Goal: Information Seeking & Learning: Learn about a topic

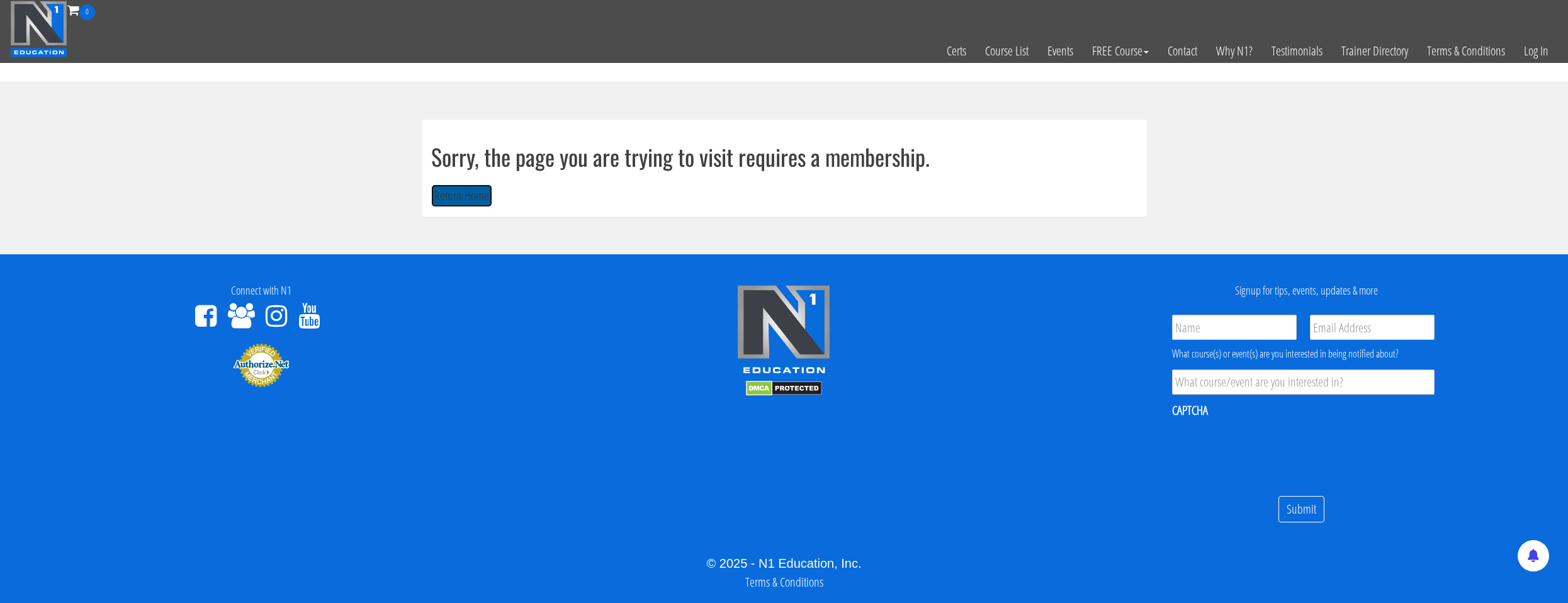
click at [487, 197] on button "Return Home" at bounding box center [461, 196] width 61 height 23
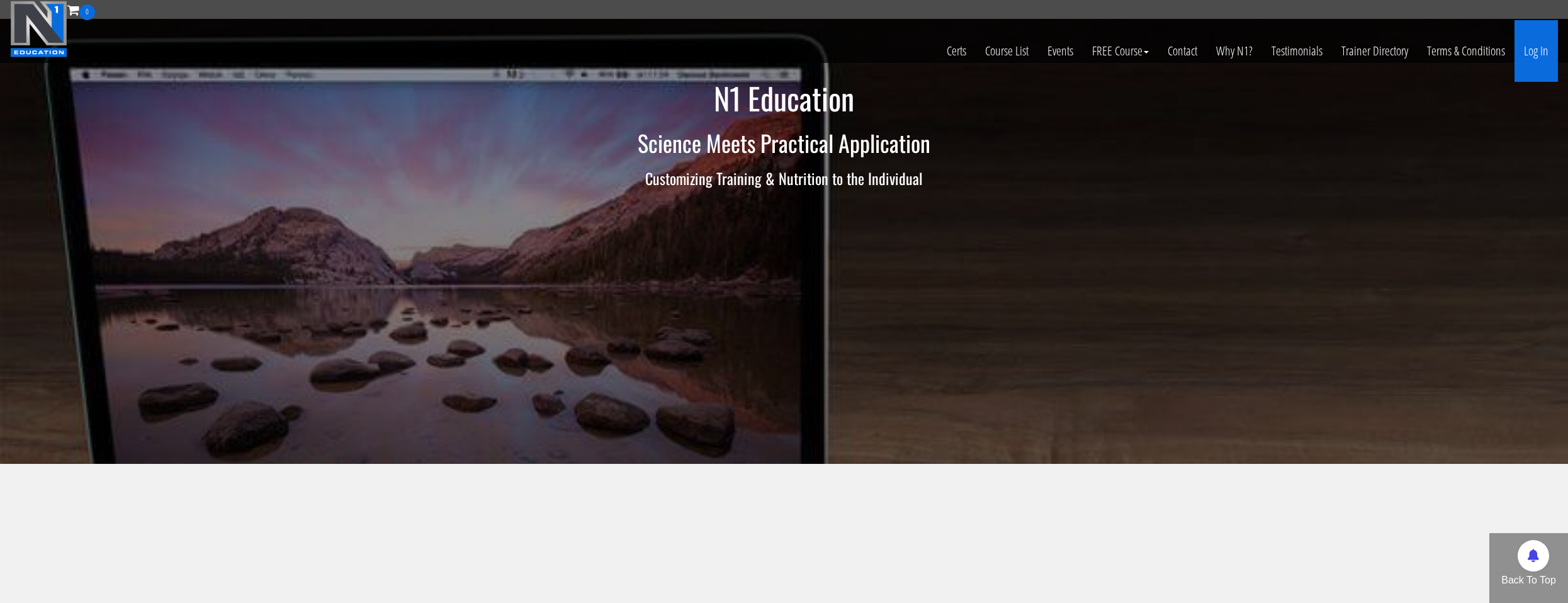
click at [1530, 50] on link "Log In" at bounding box center [1536, 51] width 43 height 62
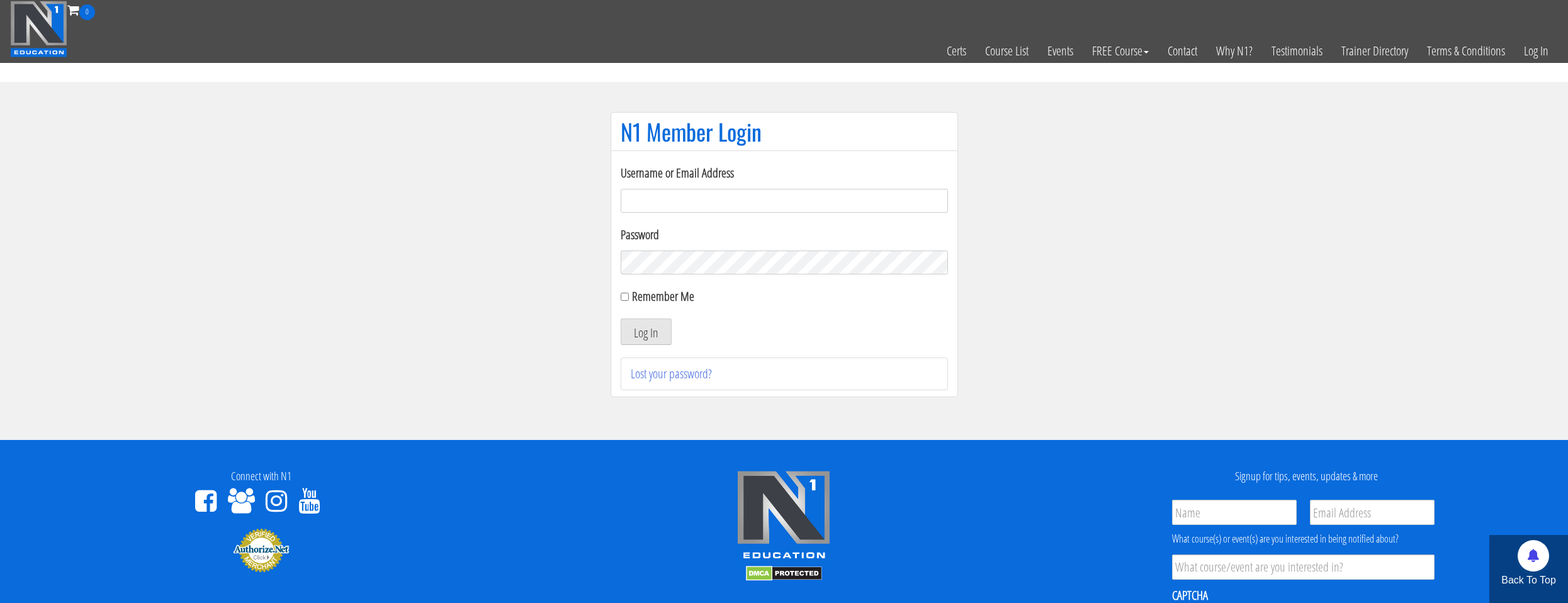
click at [683, 199] on input "Username or Email Address" at bounding box center [784, 201] width 327 height 24
type input "[EMAIL_ADDRESS][DOMAIN_NAME]"
click at [650, 291] on label "Remember Me" at bounding box center [663, 295] width 62 height 17
click at [629, 293] on input "Remember Me" at bounding box center [625, 297] width 8 height 8
checkbox input "true"
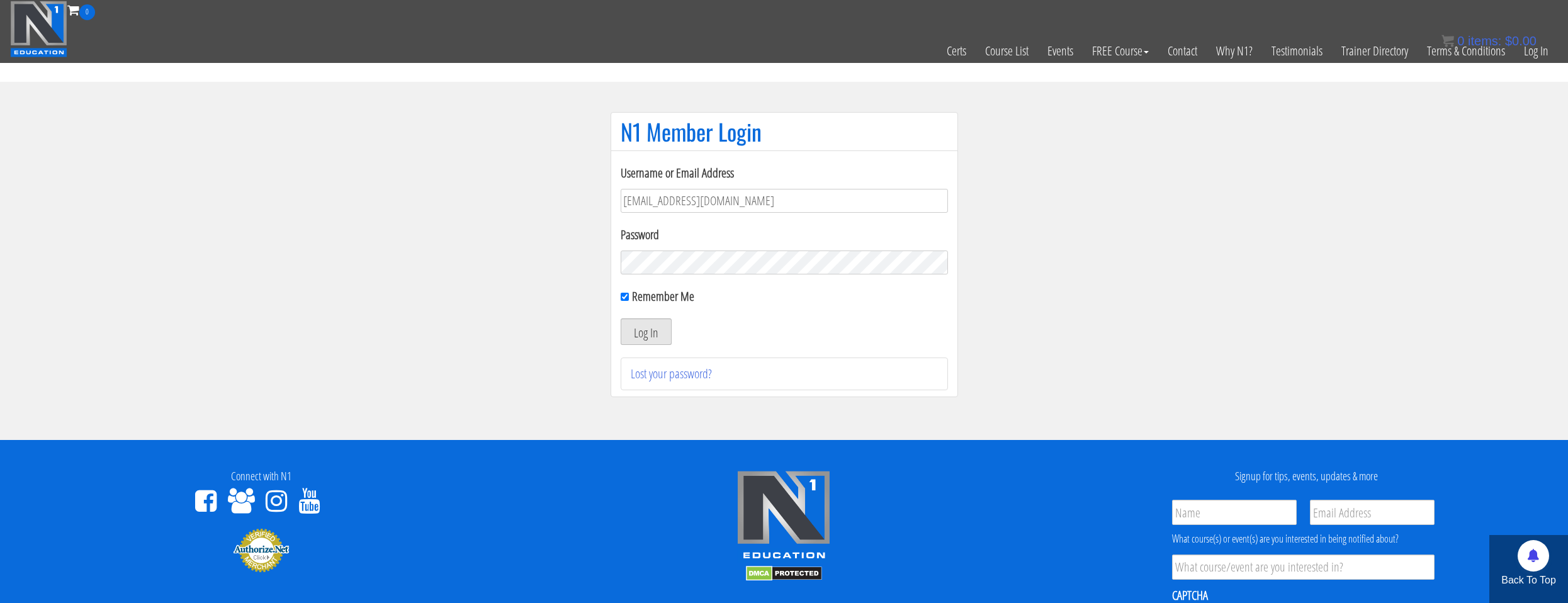
click at [666, 323] on button "Log In" at bounding box center [646, 331] width 51 height 26
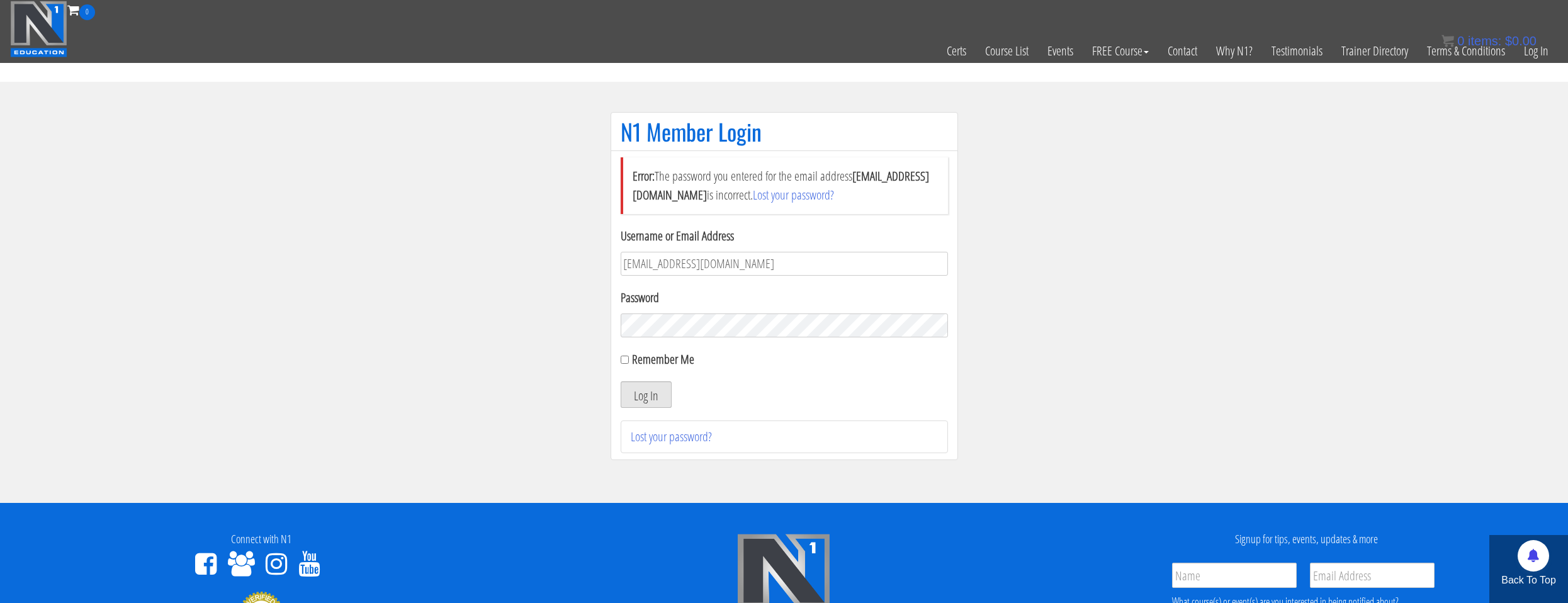
click at [651, 397] on button "Log In" at bounding box center [646, 394] width 51 height 26
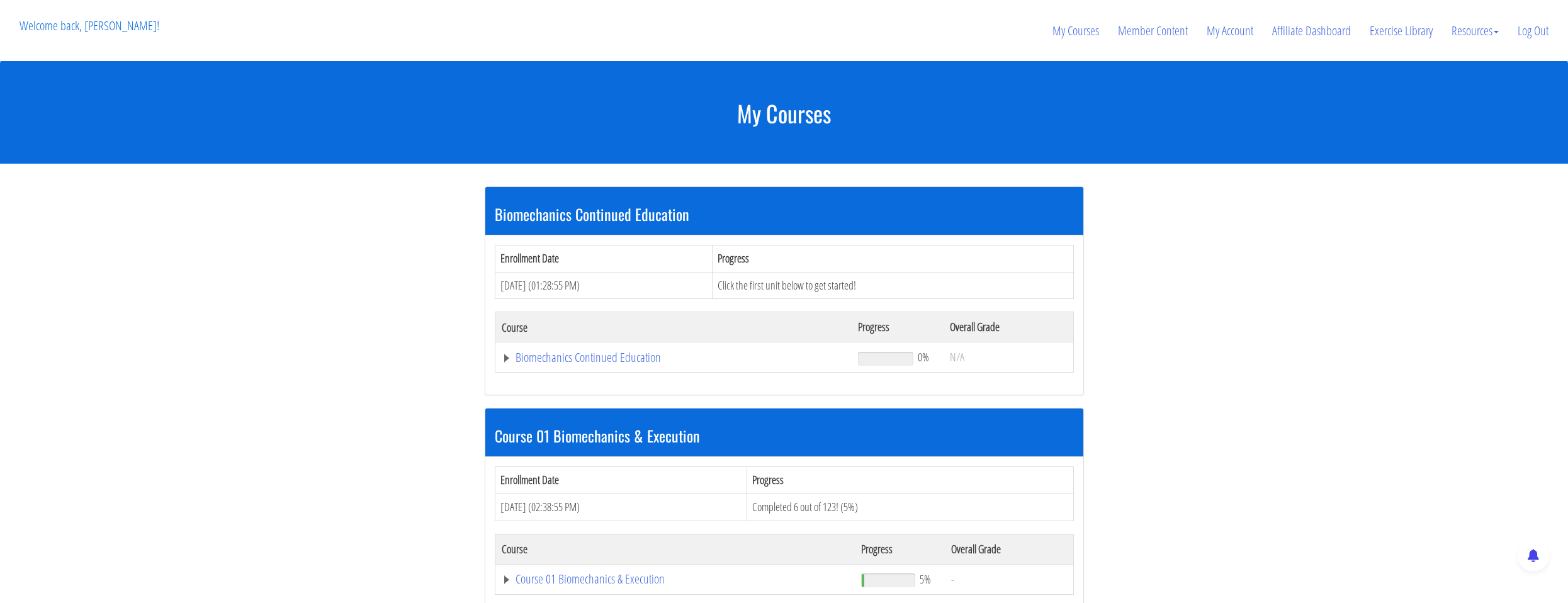
scroll to position [377, 0]
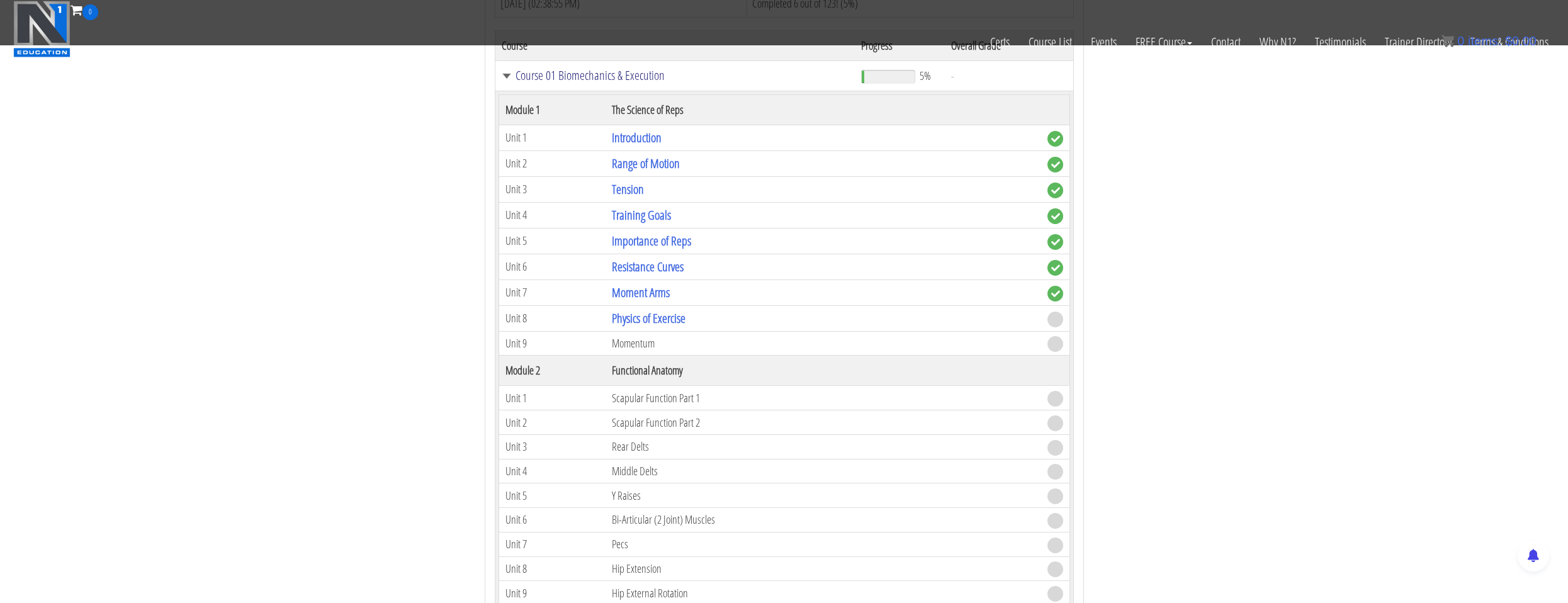
scroll to position [566, 0]
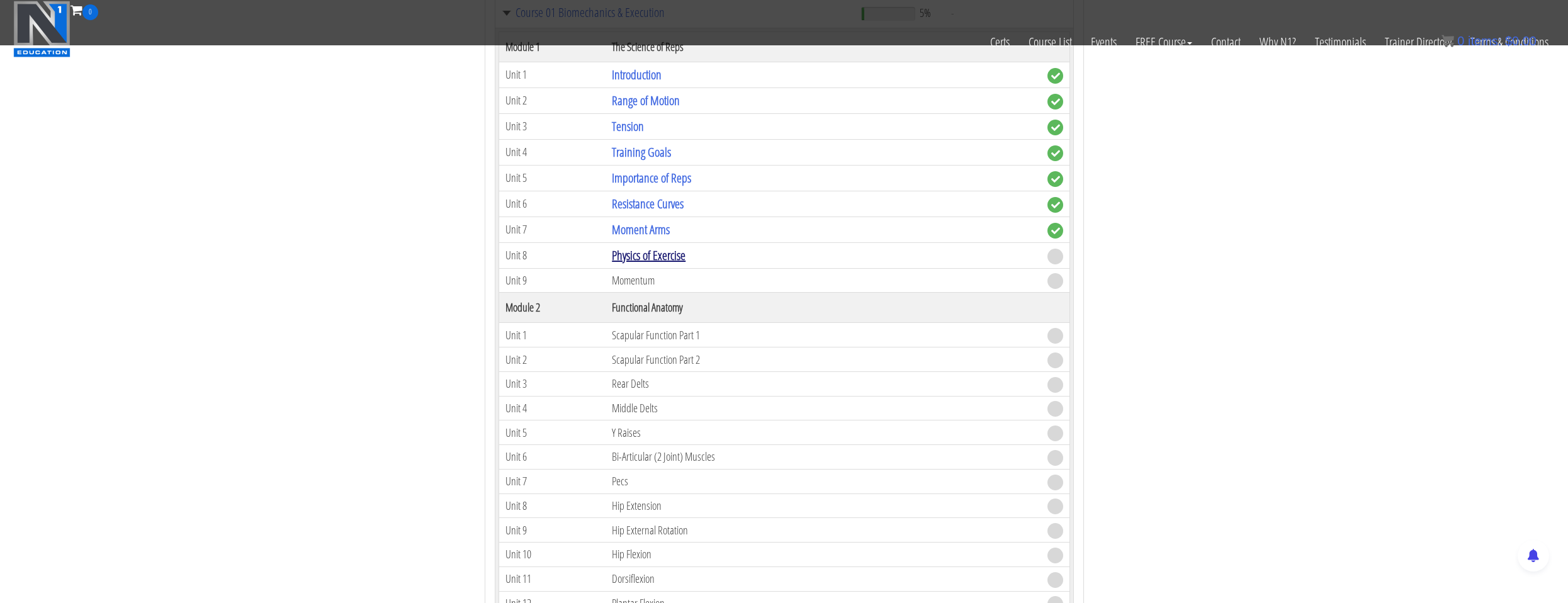
click at [638, 251] on link "Physics of Exercise" at bounding box center [648, 255] width 74 height 17
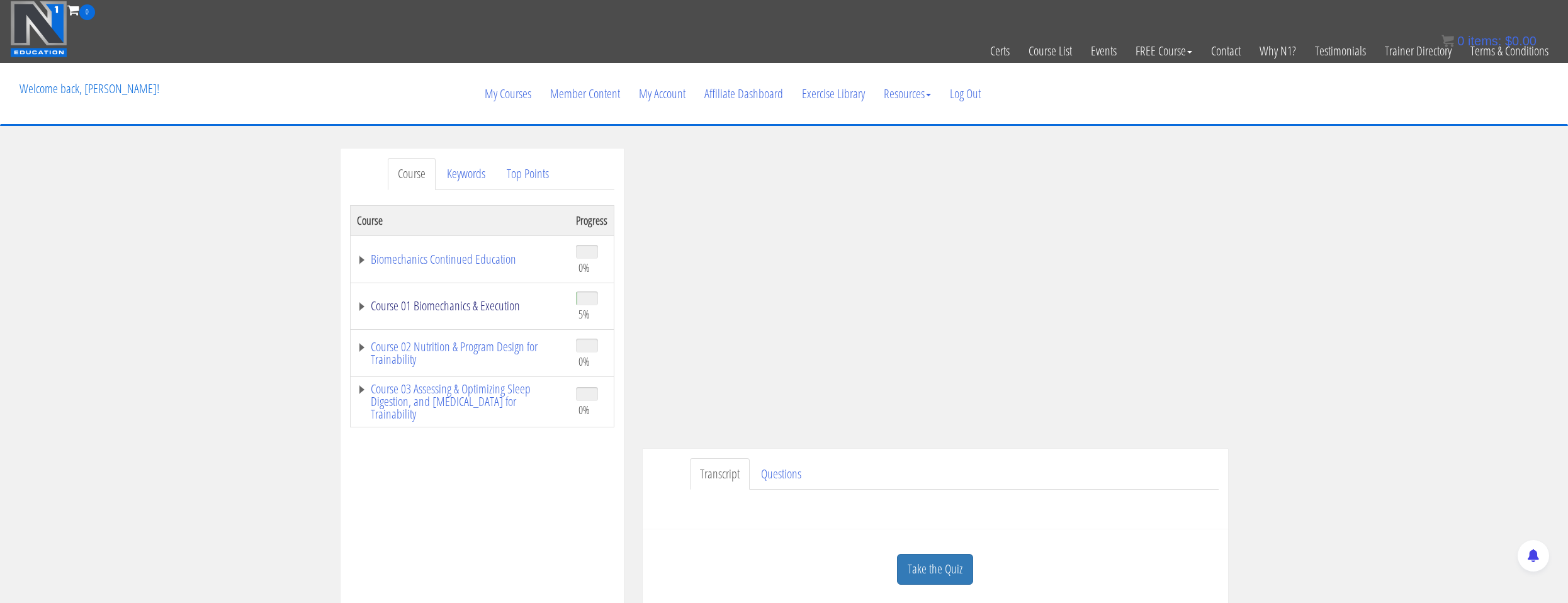
click at [420, 312] on link "Course 01 Biomechanics & Execution" at bounding box center [460, 306] width 207 height 13
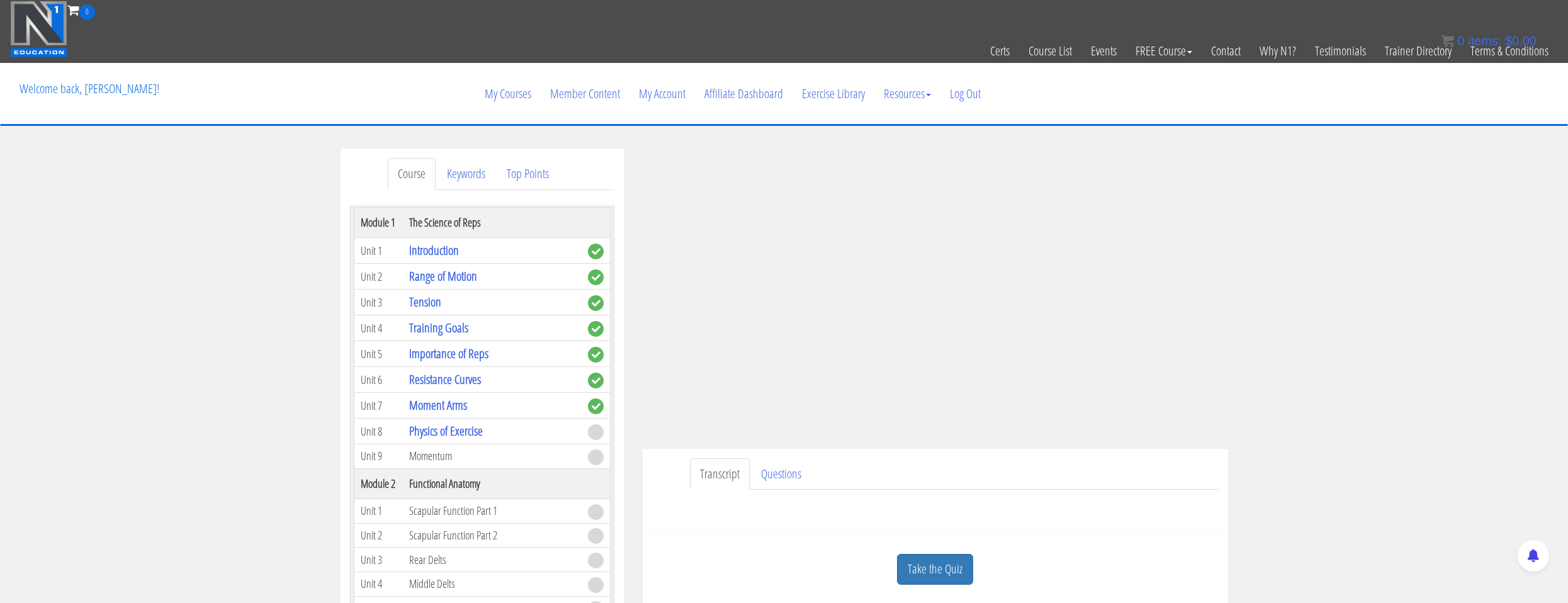
scroll to position [63, 0]
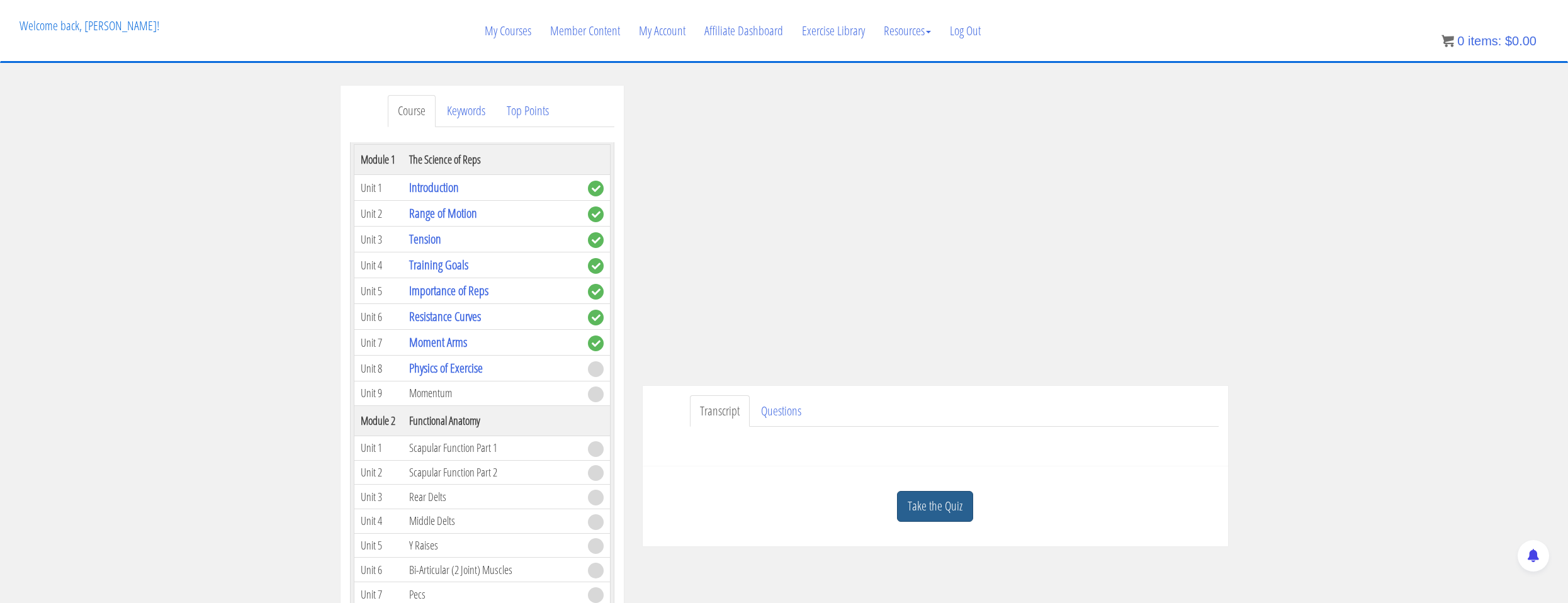
click at [956, 516] on link "Take the Quiz" at bounding box center [935, 506] width 76 height 31
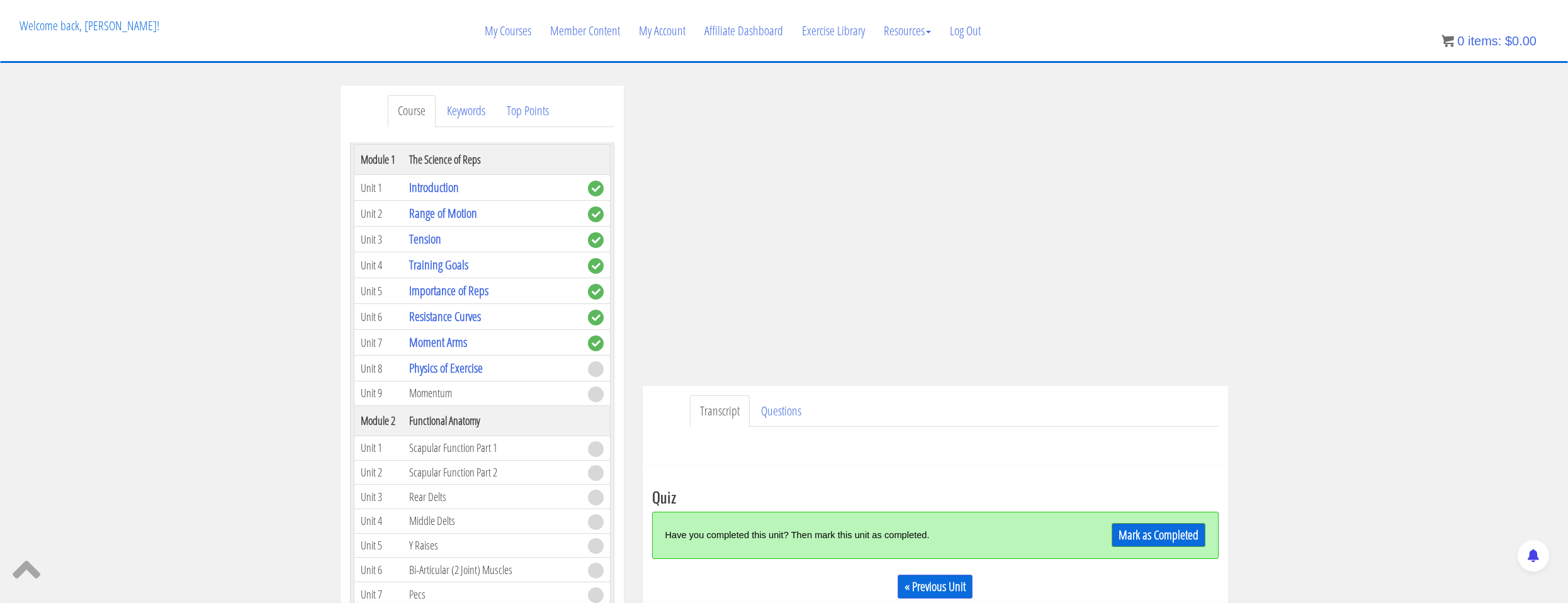
scroll to position [126, 0]
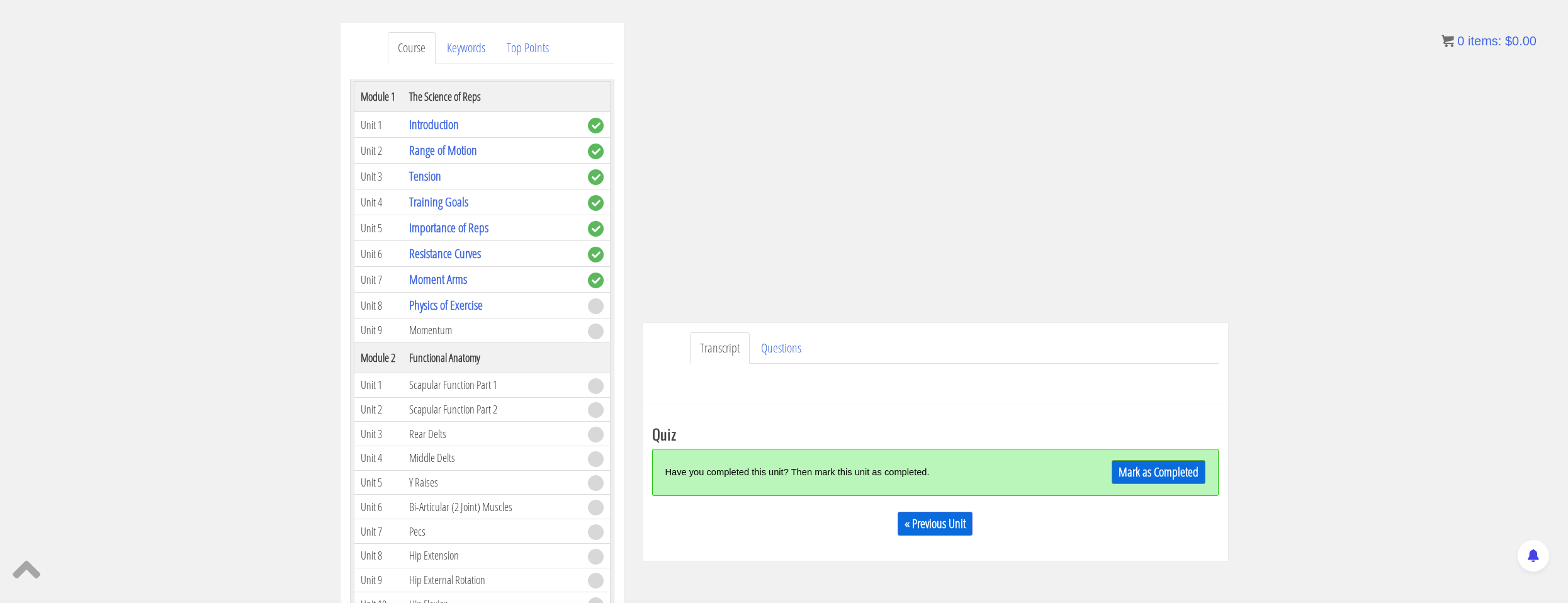
click at [1130, 484] on div "Mark as Completed" at bounding box center [1134, 472] width 142 height 27
click at [1130, 480] on link "Mark as Completed" at bounding box center [1158, 472] width 94 height 24
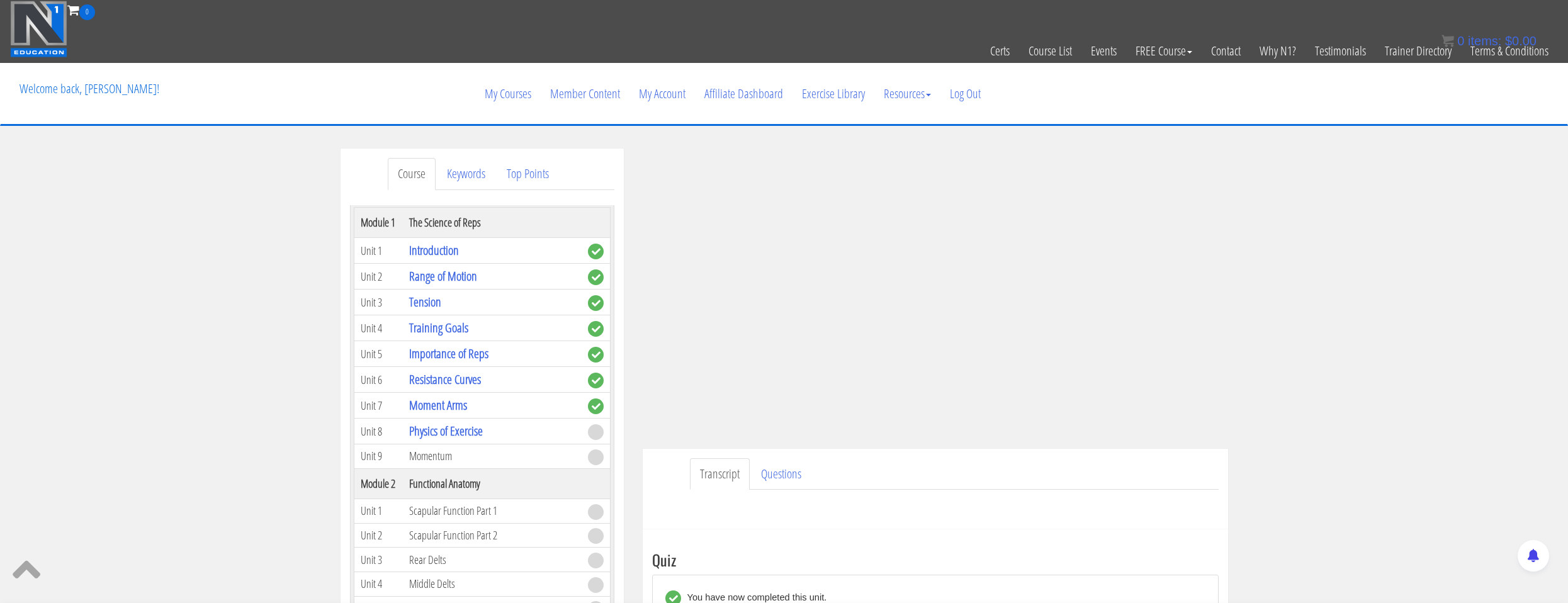
scroll to position [63, 0]
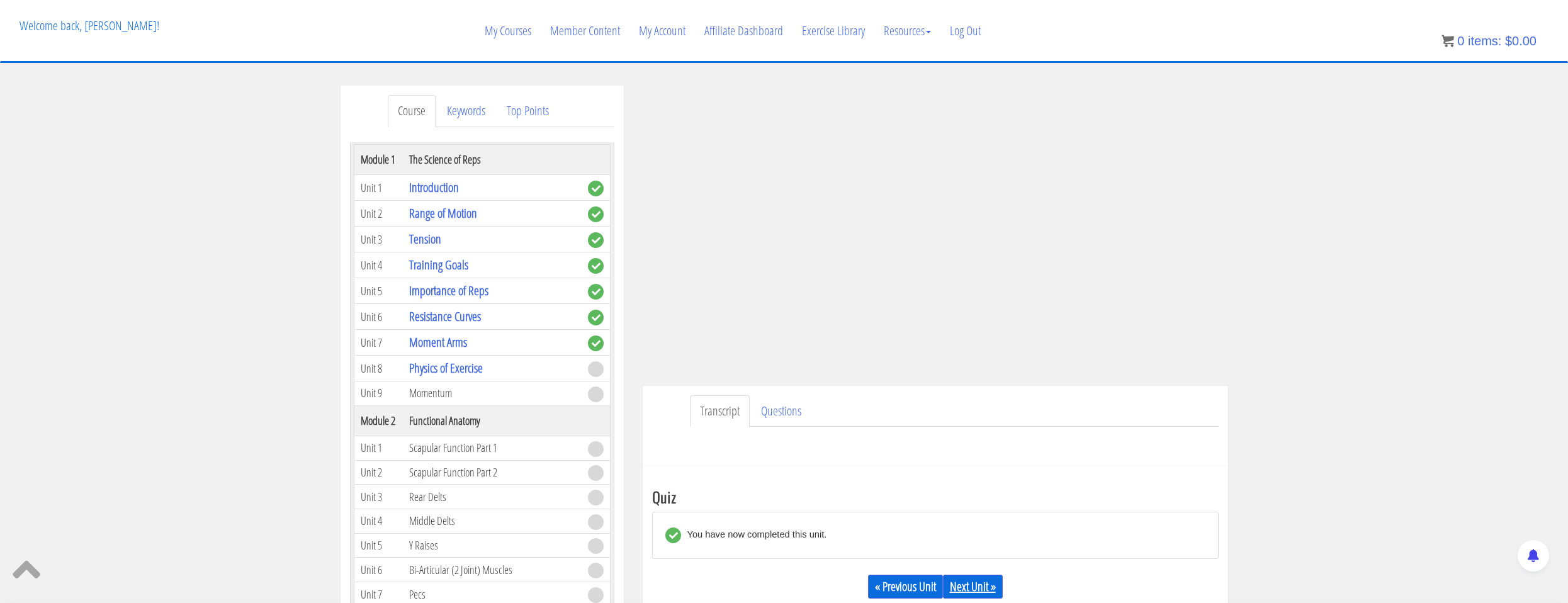
click at [979, 578] on link "Next Unit »" at bounding box center [972, 586] width 60 height 24
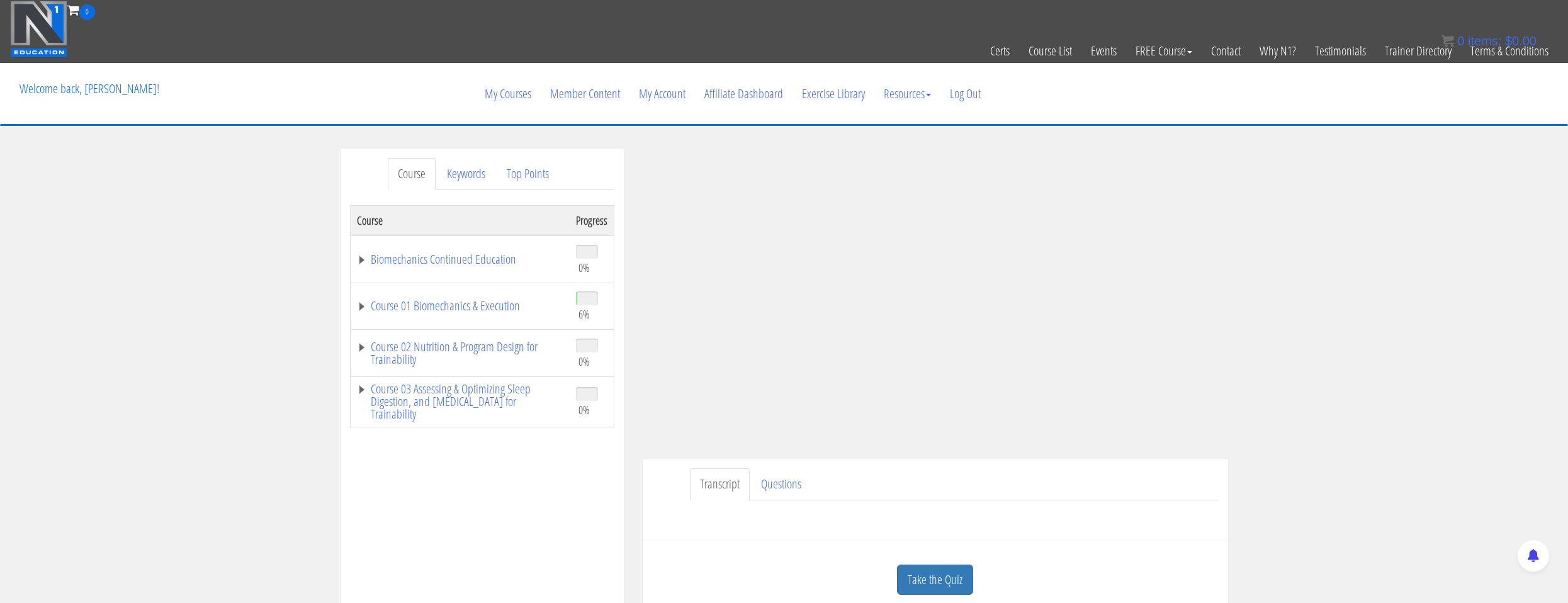
click at [1176, 467] on div "Transcript Questions Have a question on this unit? Please submit it here: Name …" at bounding box center [935, 499] width 585 height 81
click at [439, 320] on td "Course 01 Biomechanics & Execution" at bounding box center [459, 306] width 220 height 47
click at [439, 312] on link "Course 01 Biomechanics & Execution" at bounding box center [460, 306] width 207 height 13
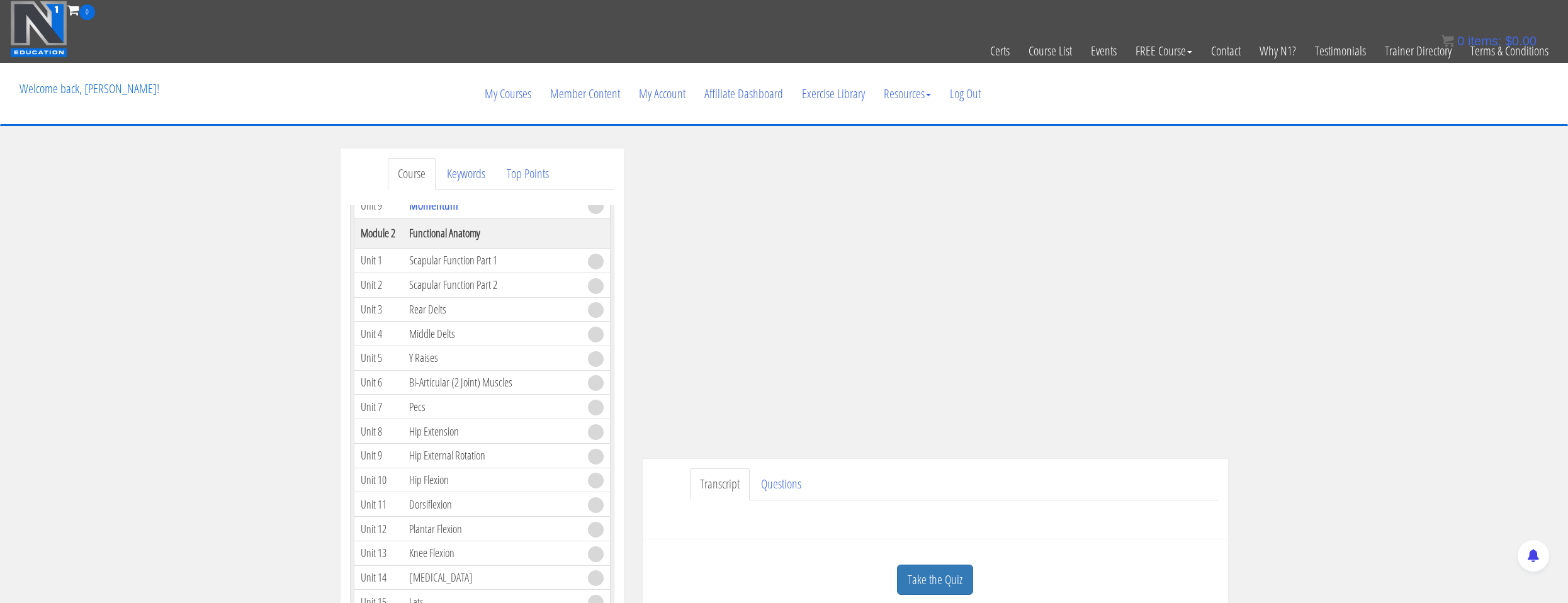
scroll to position [126, 0]
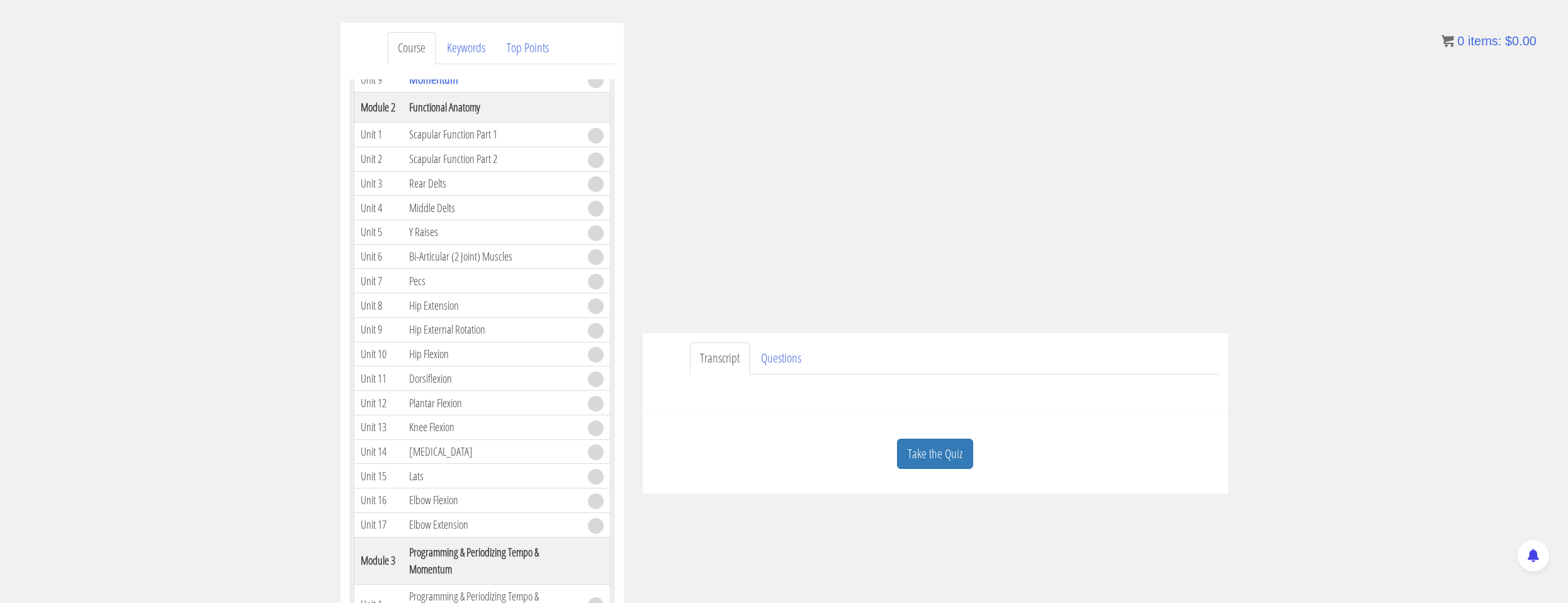
click at [977, 448] on div "Take the Quiz" at bounding box center [935, 454] width 566 height 61
click at [961, 455] on link "Take the Quiz" at bounding box center [935, 454] width 76 height 31
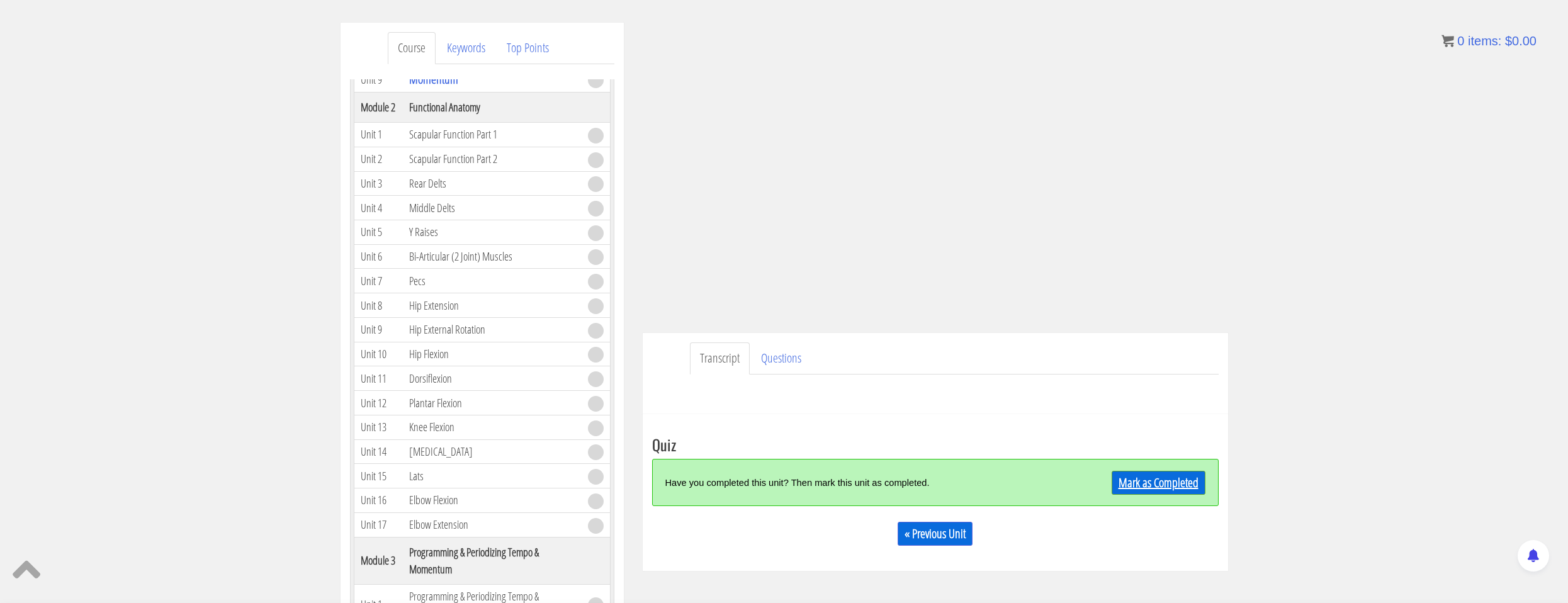
click at [1176, 489] on link "Mark as Completed" at bounding box center [1158, 482] width 94 height 24
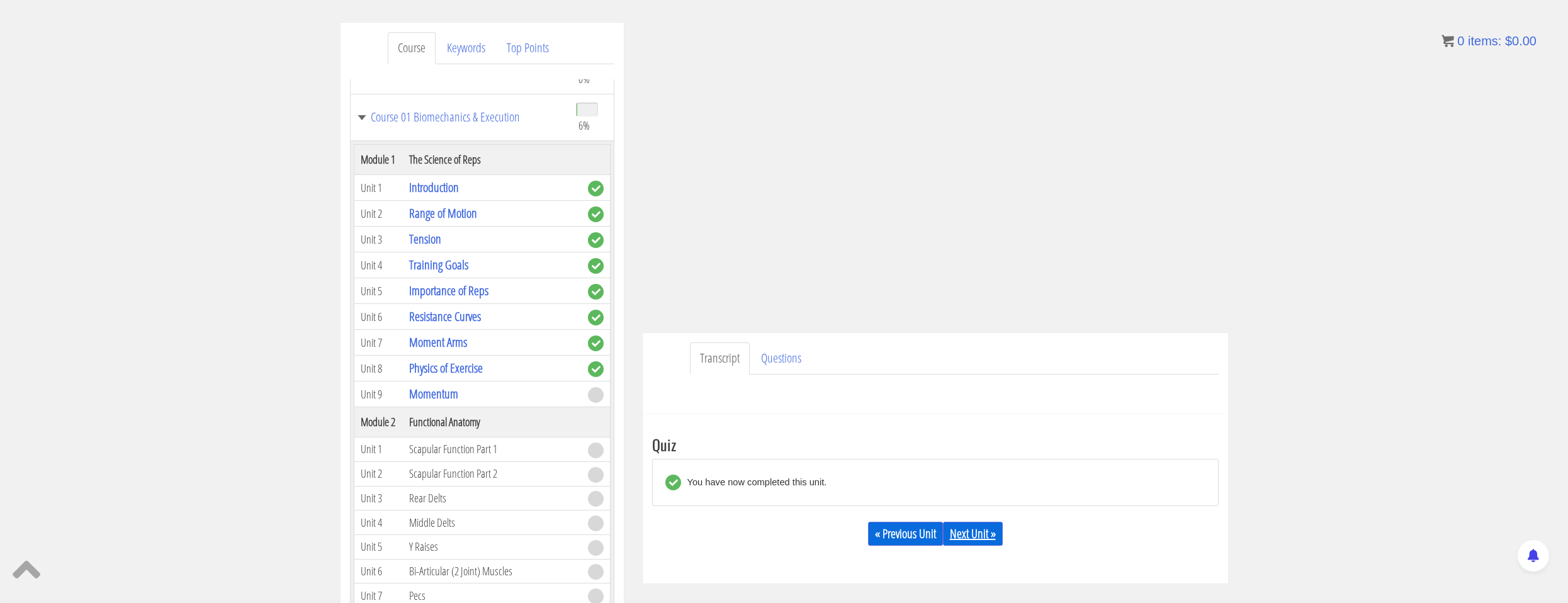
click at [989, 534] on link "Next Unit »" at bounding box center [972, 533] width 60 height 24
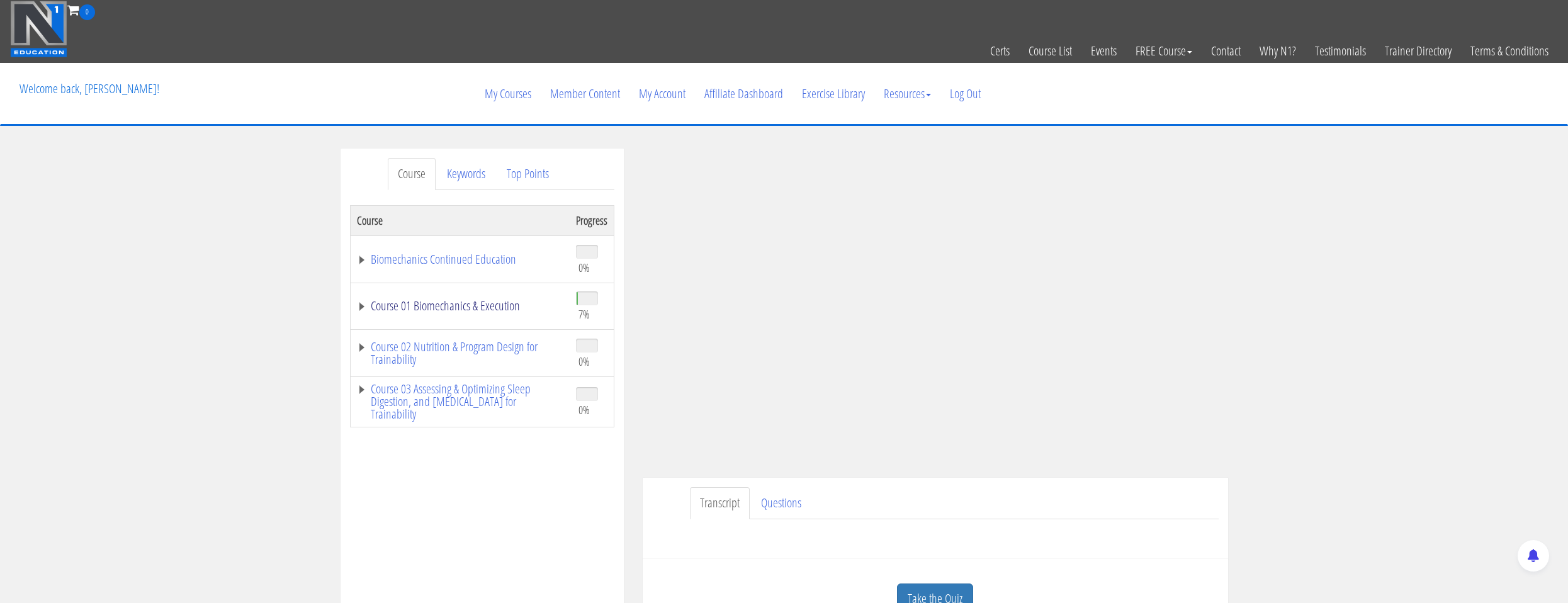
click at [480, 305] on link "Course 01 Biomechanics & Execution" at bounding box center [460, 306] width 207 height 13
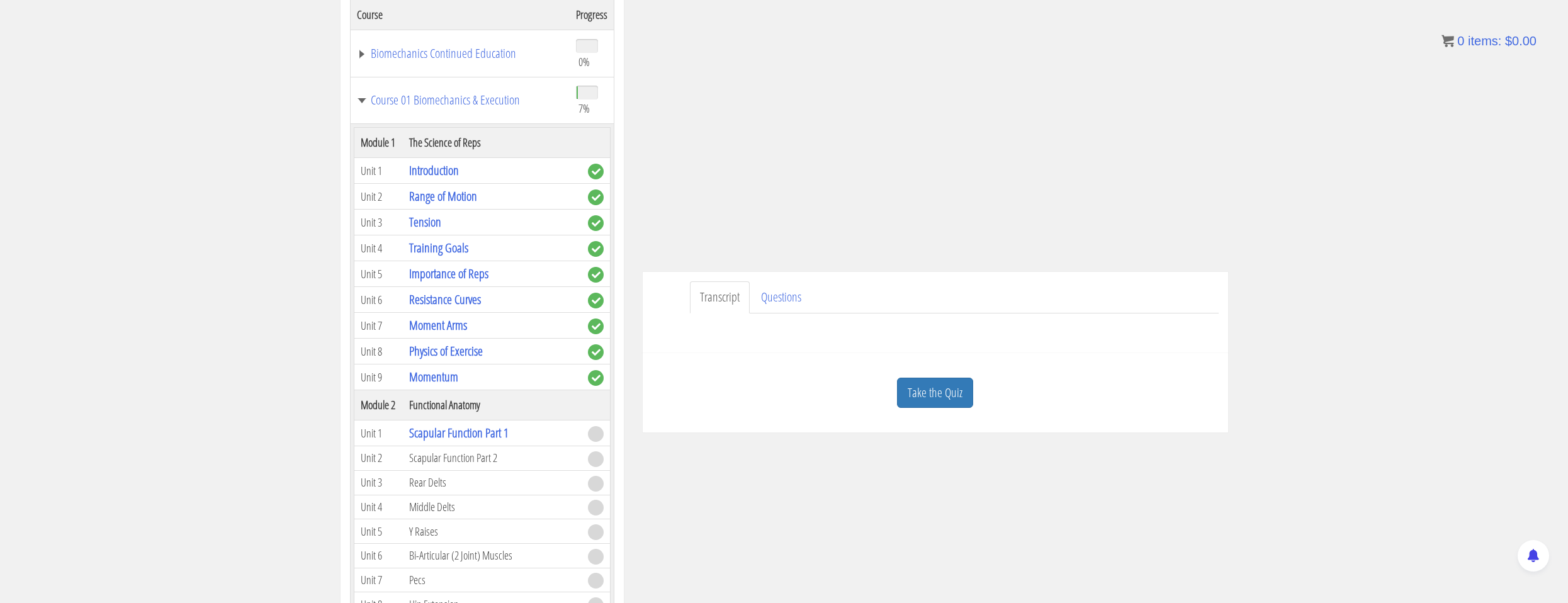
scroll to position [207, 0]
